Goal: Check status: Check status

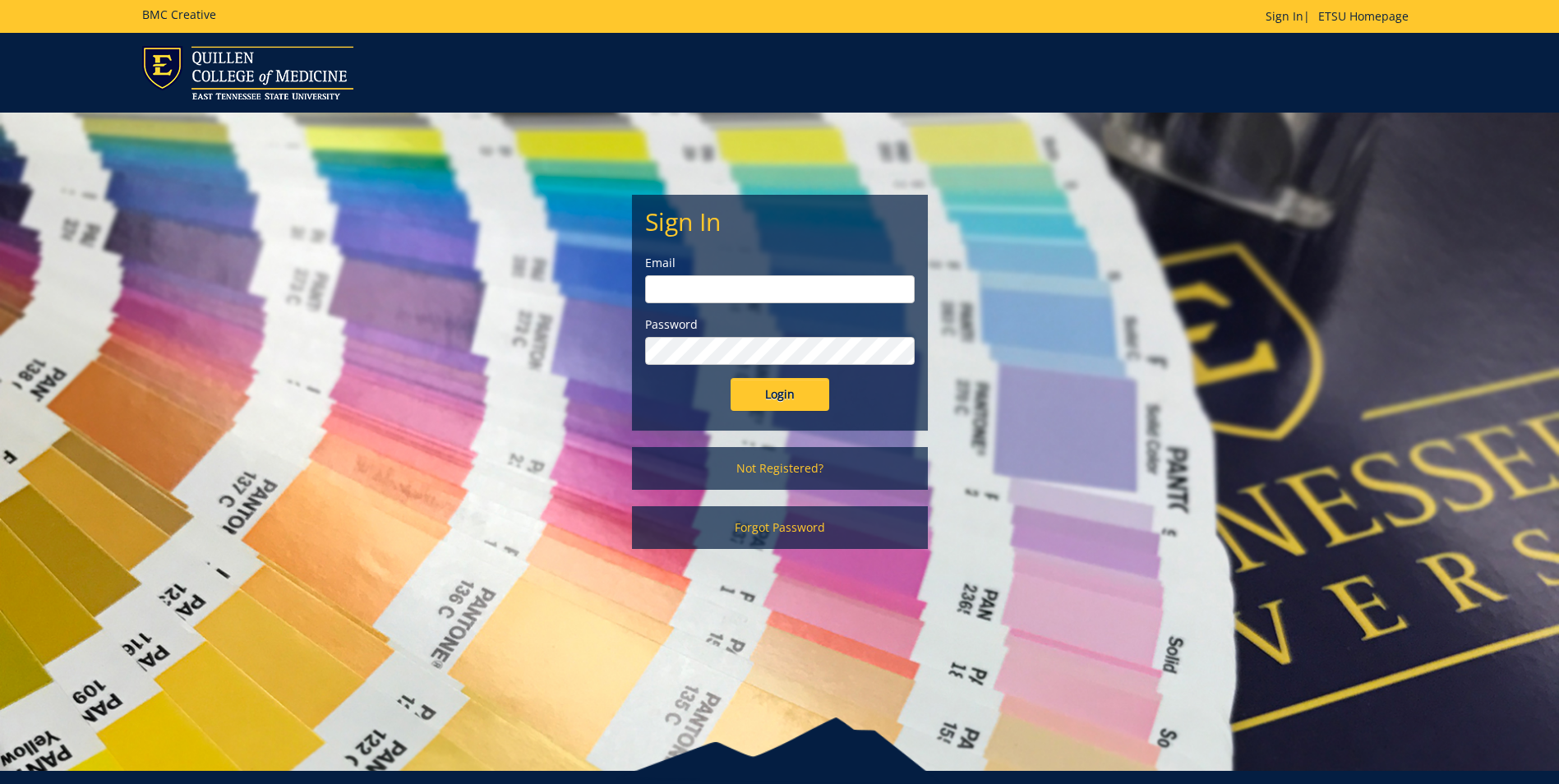
click at [645, 291] on input "email" at bounding box center [780, 289] width 269 height 28
type input "[EMAIL_ADDRESS][DOMAIN_NAME]"
click at [731, 378] on input "Login" at bounding box center [780, 394] width 98 height 33
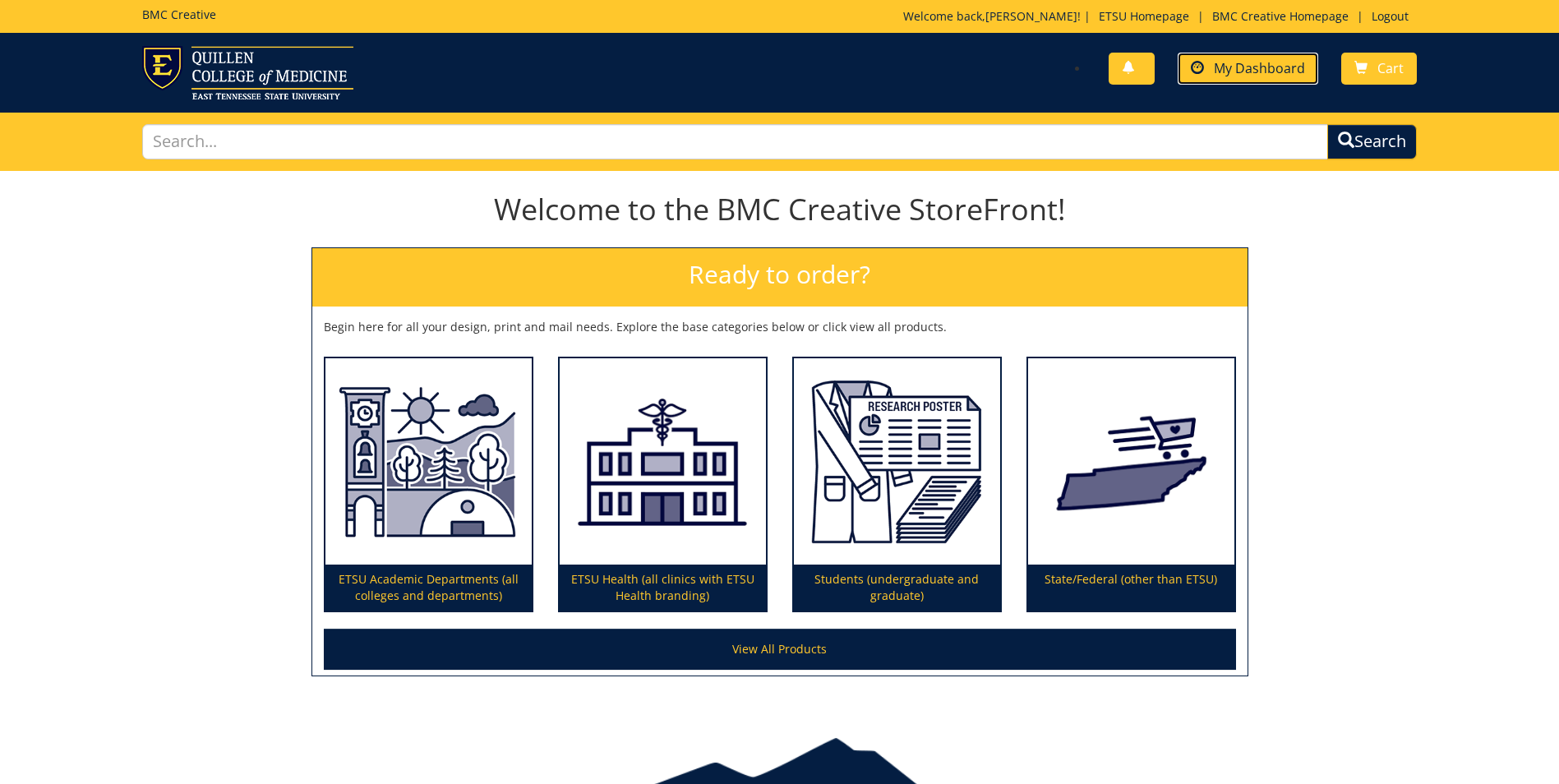
click at [1258, 74] on span "My Dashboard" at bounding box center [1259, 67] width 91 height 18
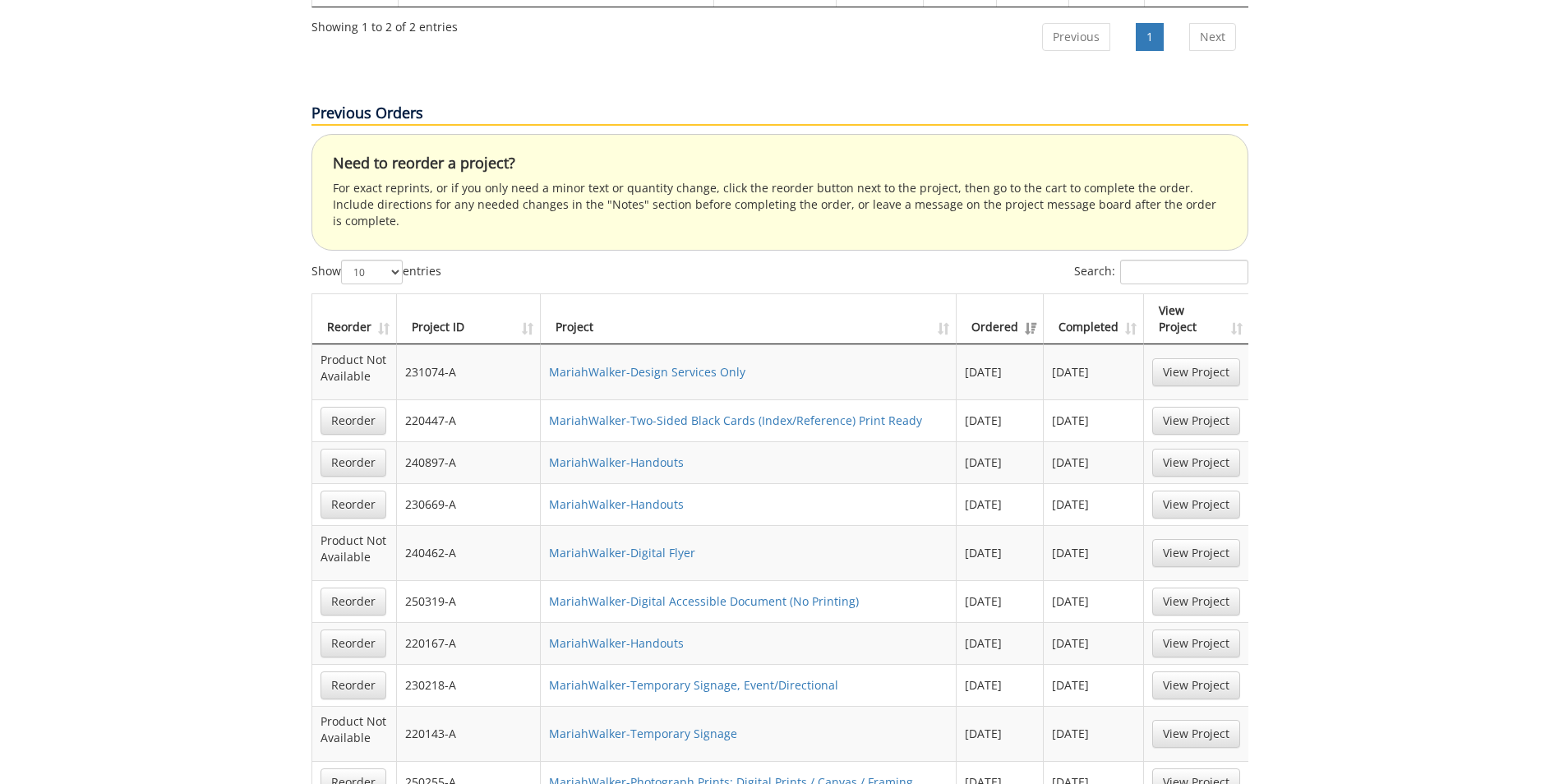
scroll to position [1068, 0]
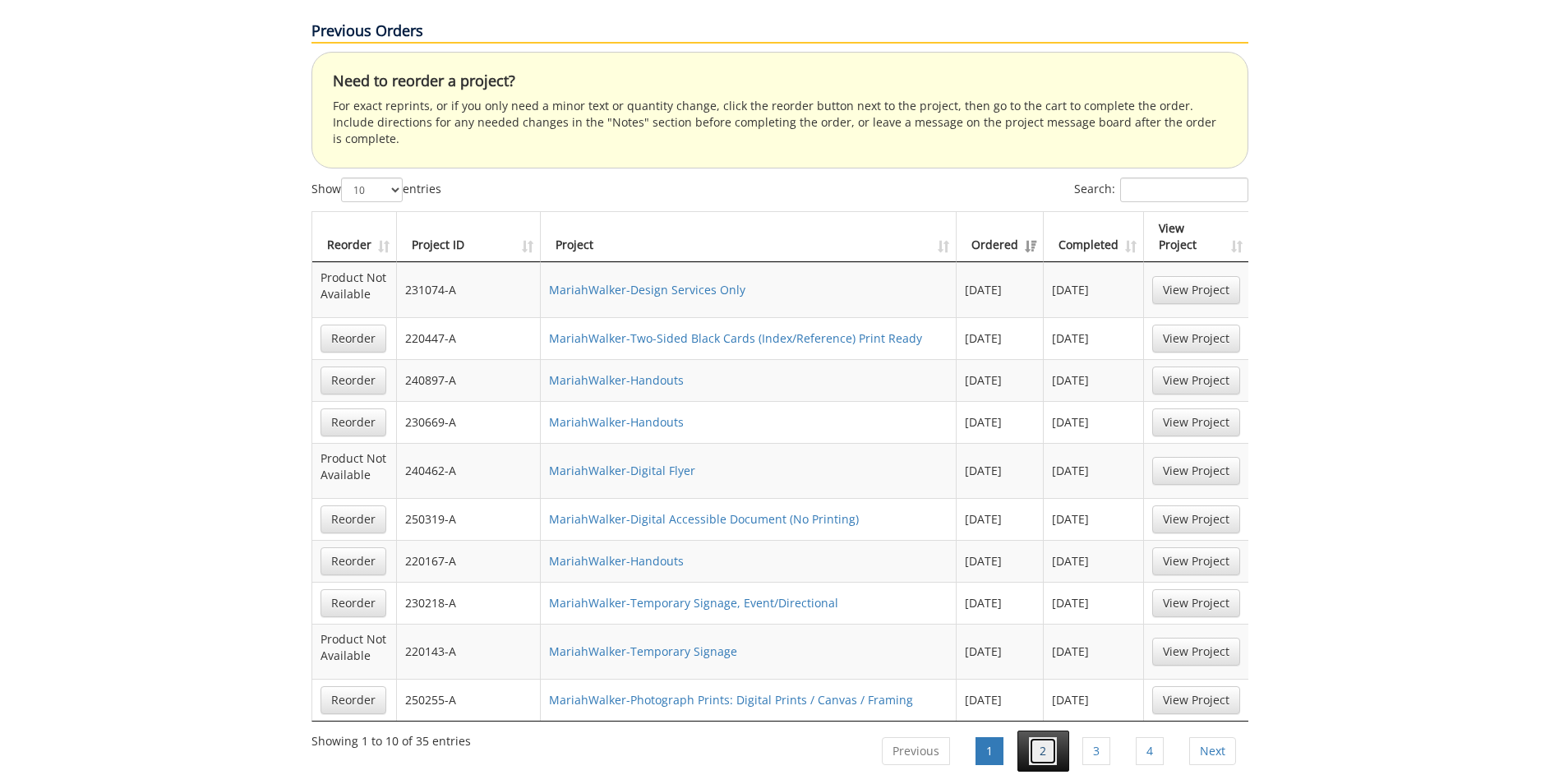
click at [1049, 737] on link "2" at bounding box center [1042, 750] width 28 height 28
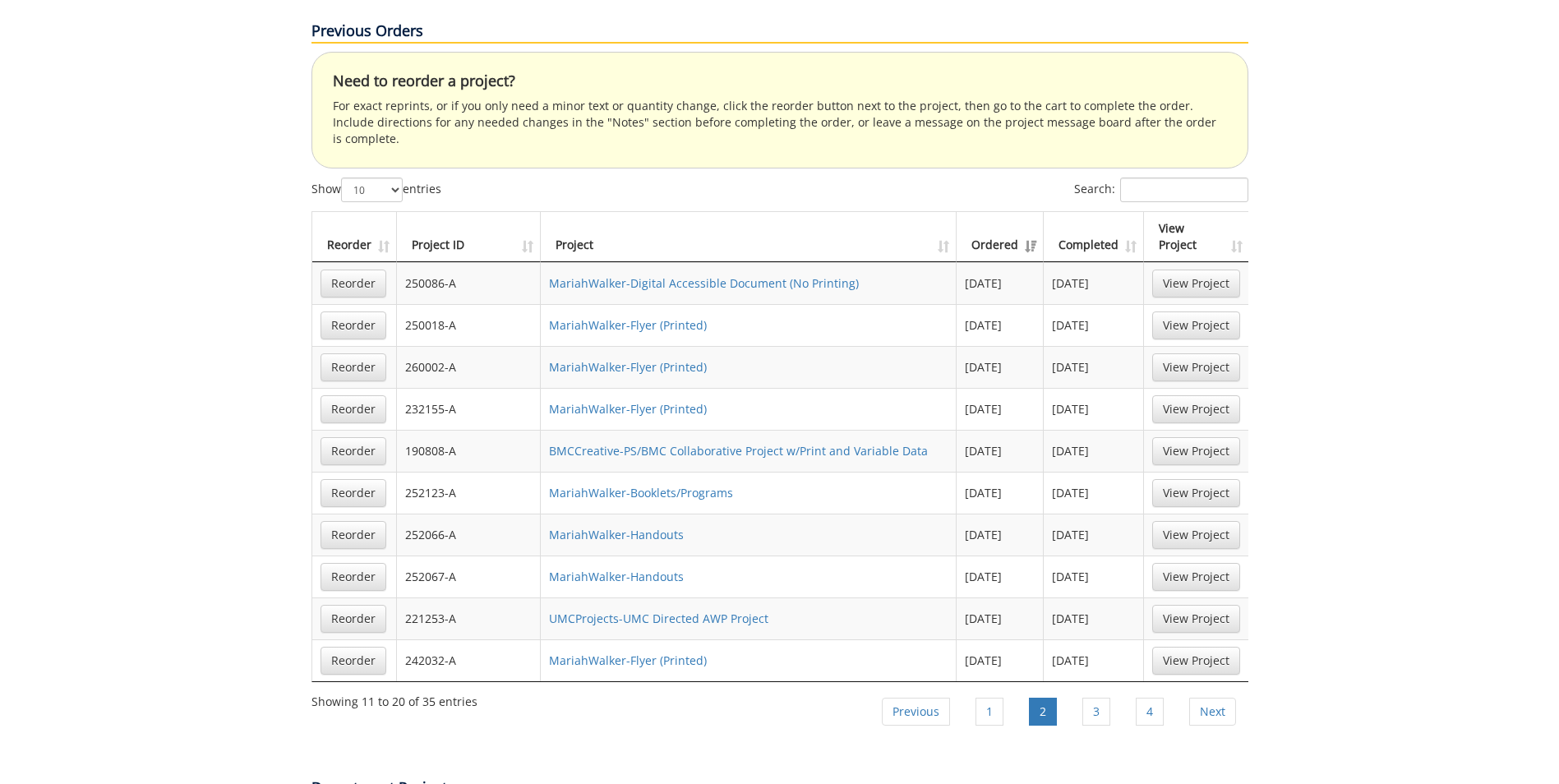
scroll to position [986, 0]
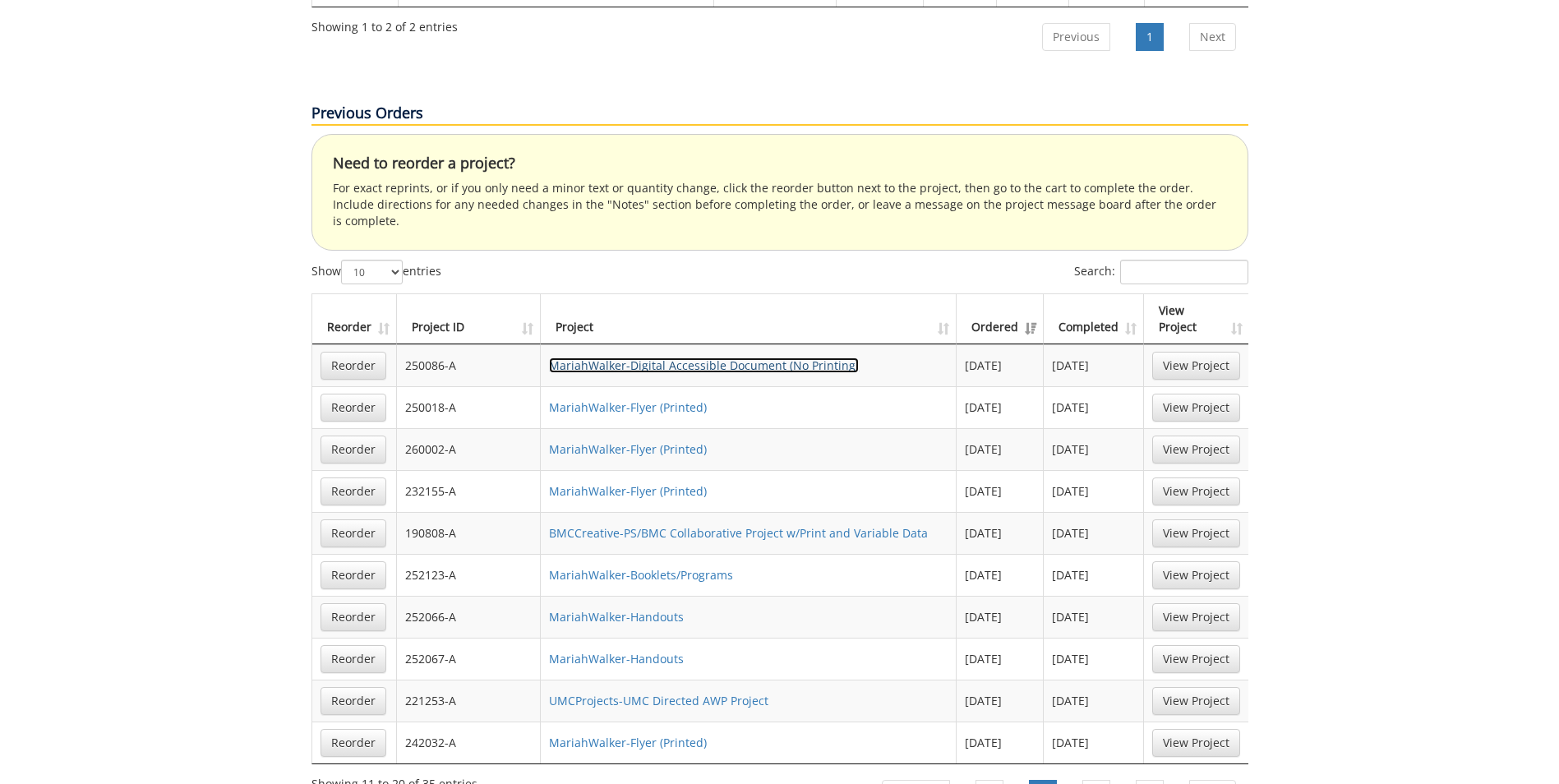
click at [618, 358] on link "MariahWalker-Digital Accessible Document (No Printing)" at bounding box center [704, 365] width 310 height 16
click at [1079, 773] on li "3" at bounding box center [1097, 793] width 52 height 41
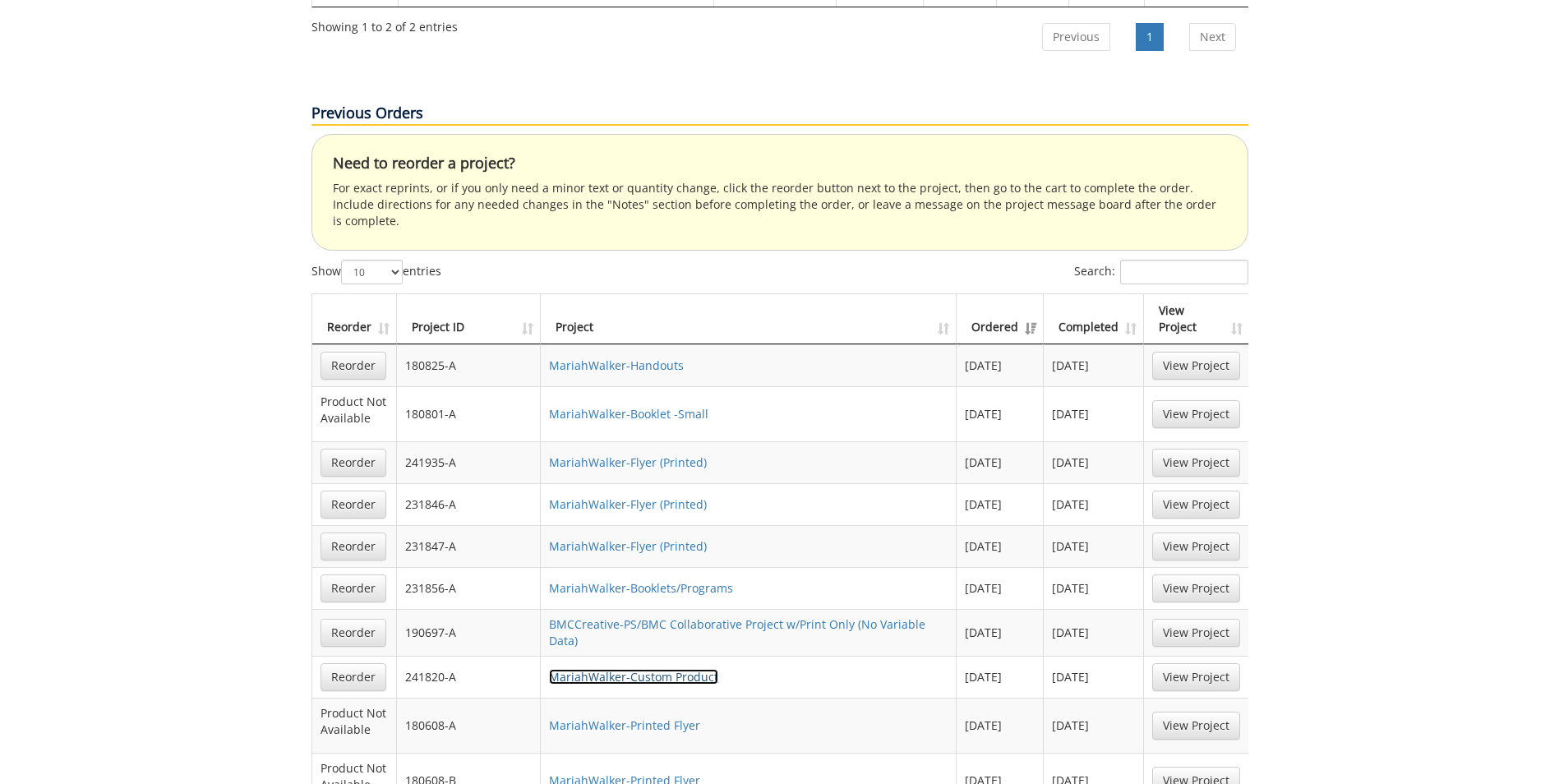
click at [657, 669] on link "MariahWalker-Custom Product" at bounding box center [634, 676] width 169 height 16
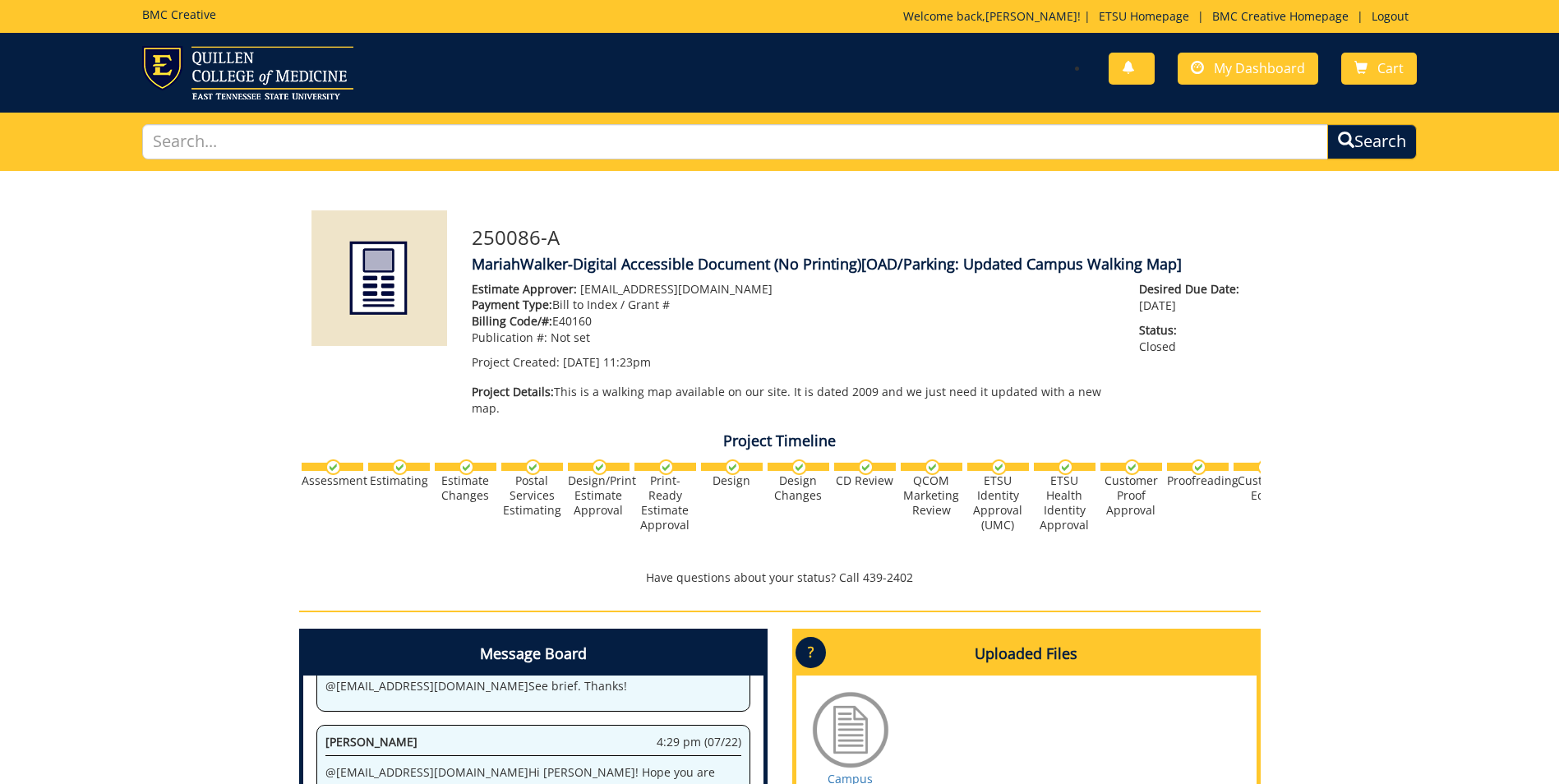
scroll to position [82, 0]
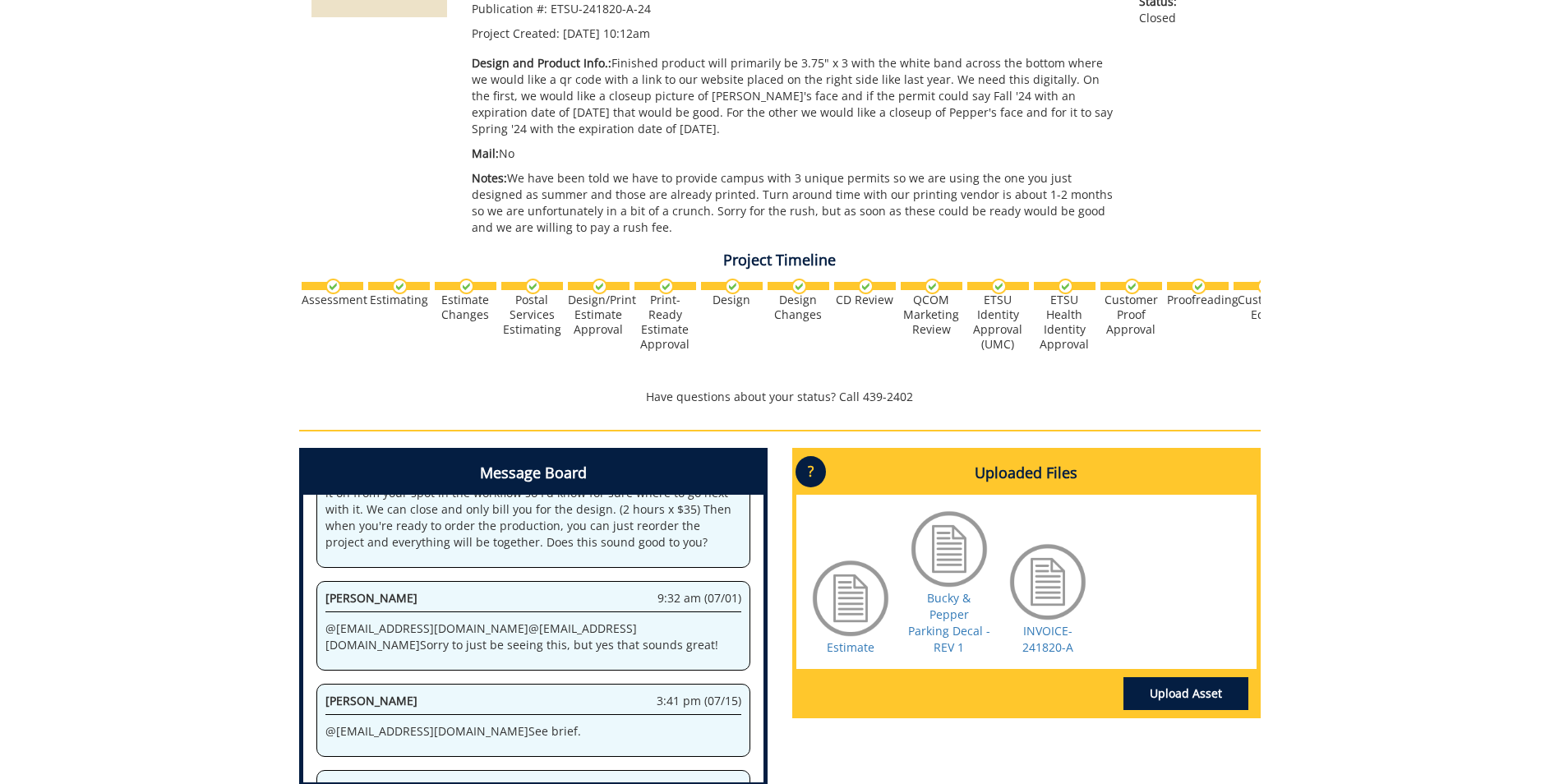
scroll to position [164, 0]
